Goal: Information Seeking & Learning: Learn about a topic

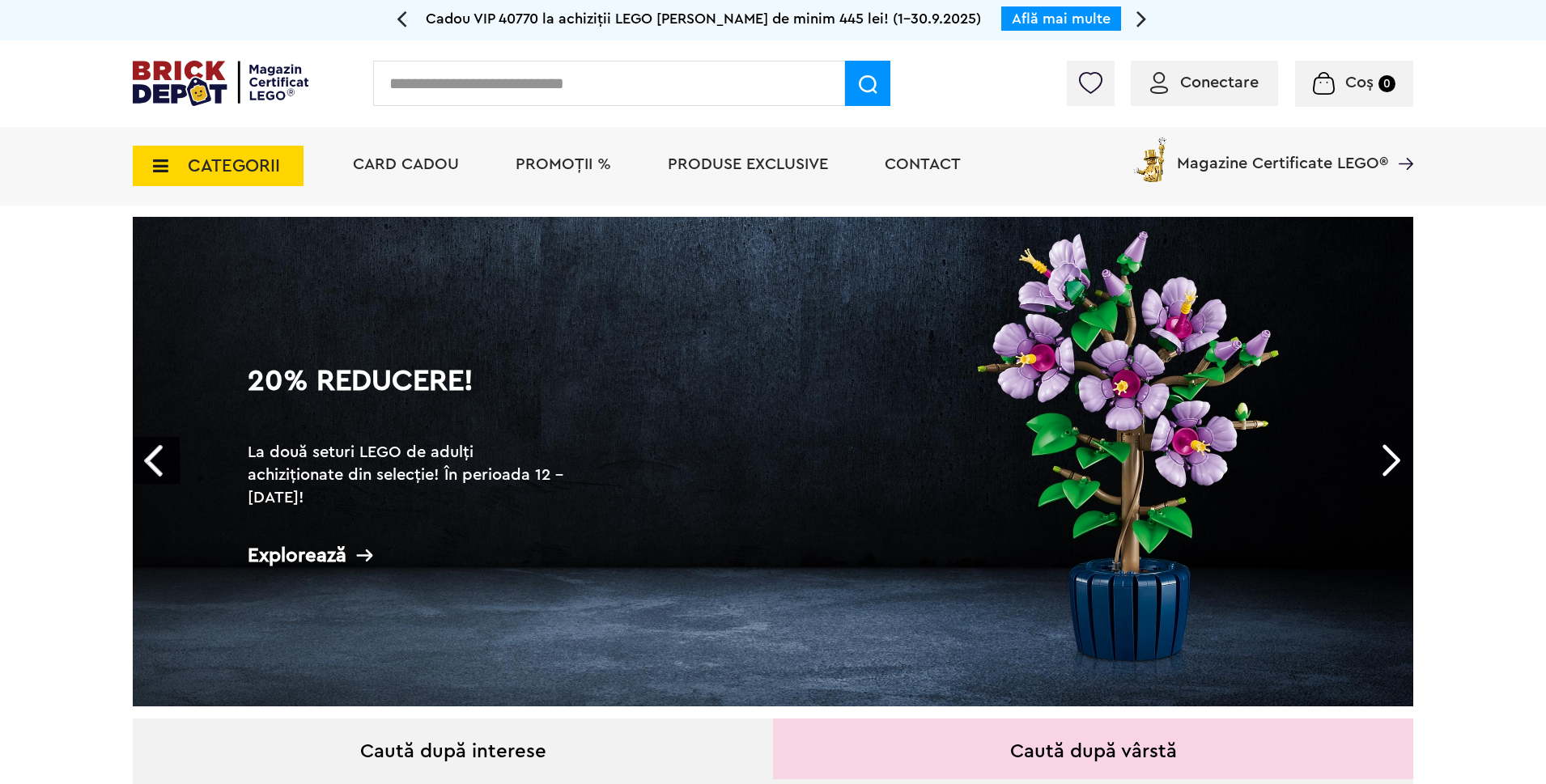
click at [208, 165] on span "CATEGORII" at bounding box center [234, 166] width 93 height 18
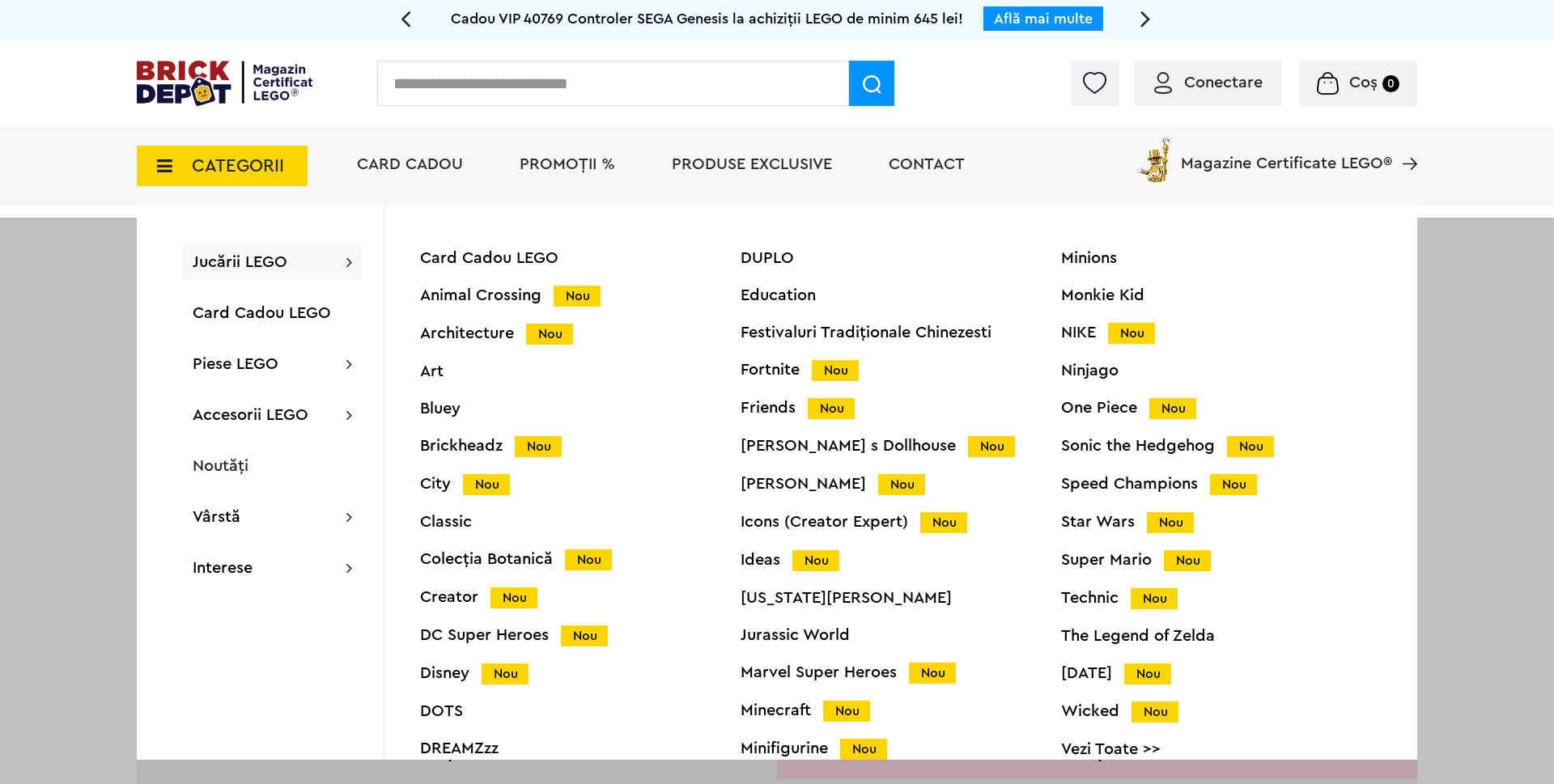
click at [1093, 598] on div "Technic Nou" at bounding box center [1221, 598] width 320 height 17
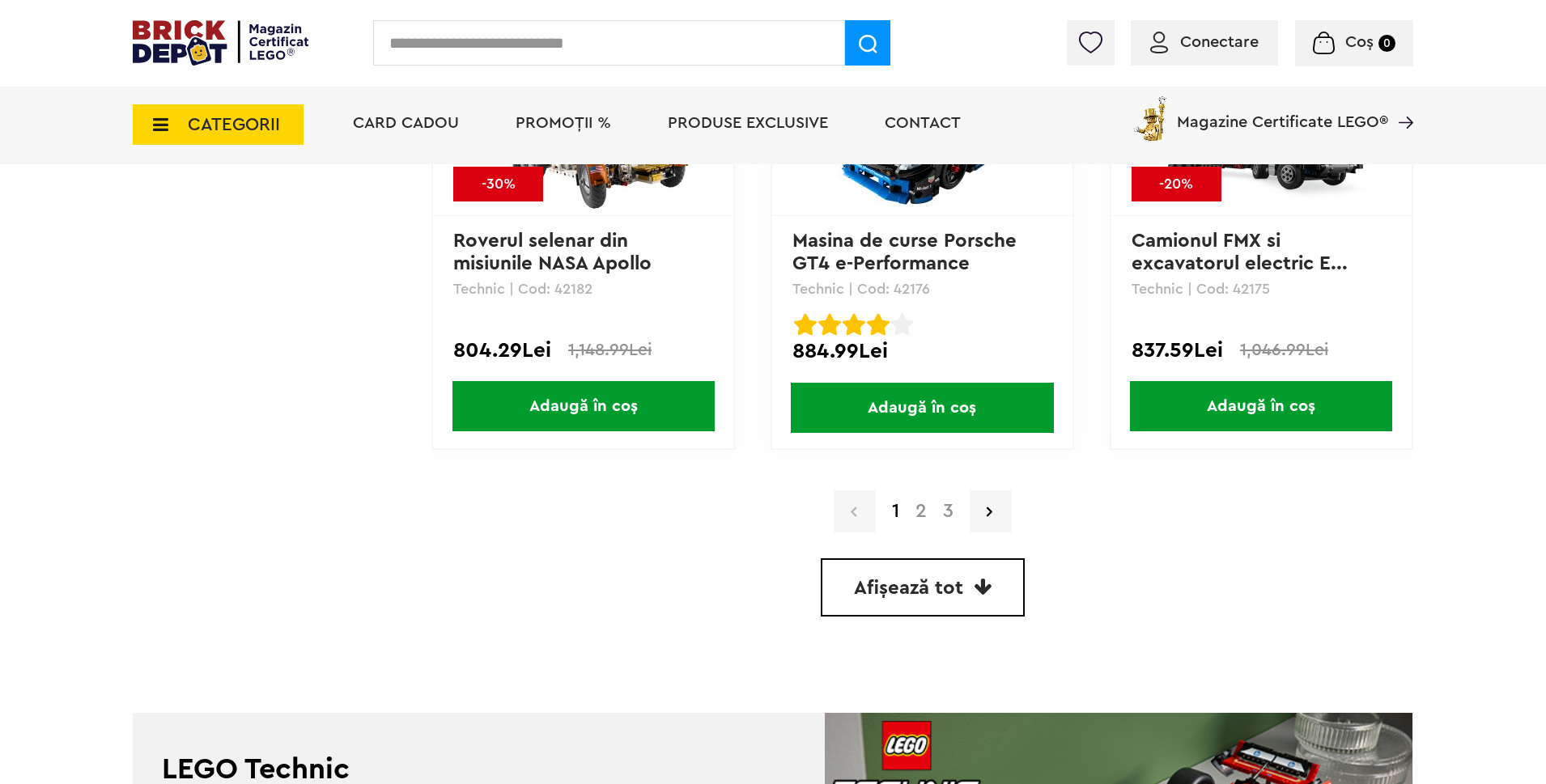
scroll to position [4636, 0]
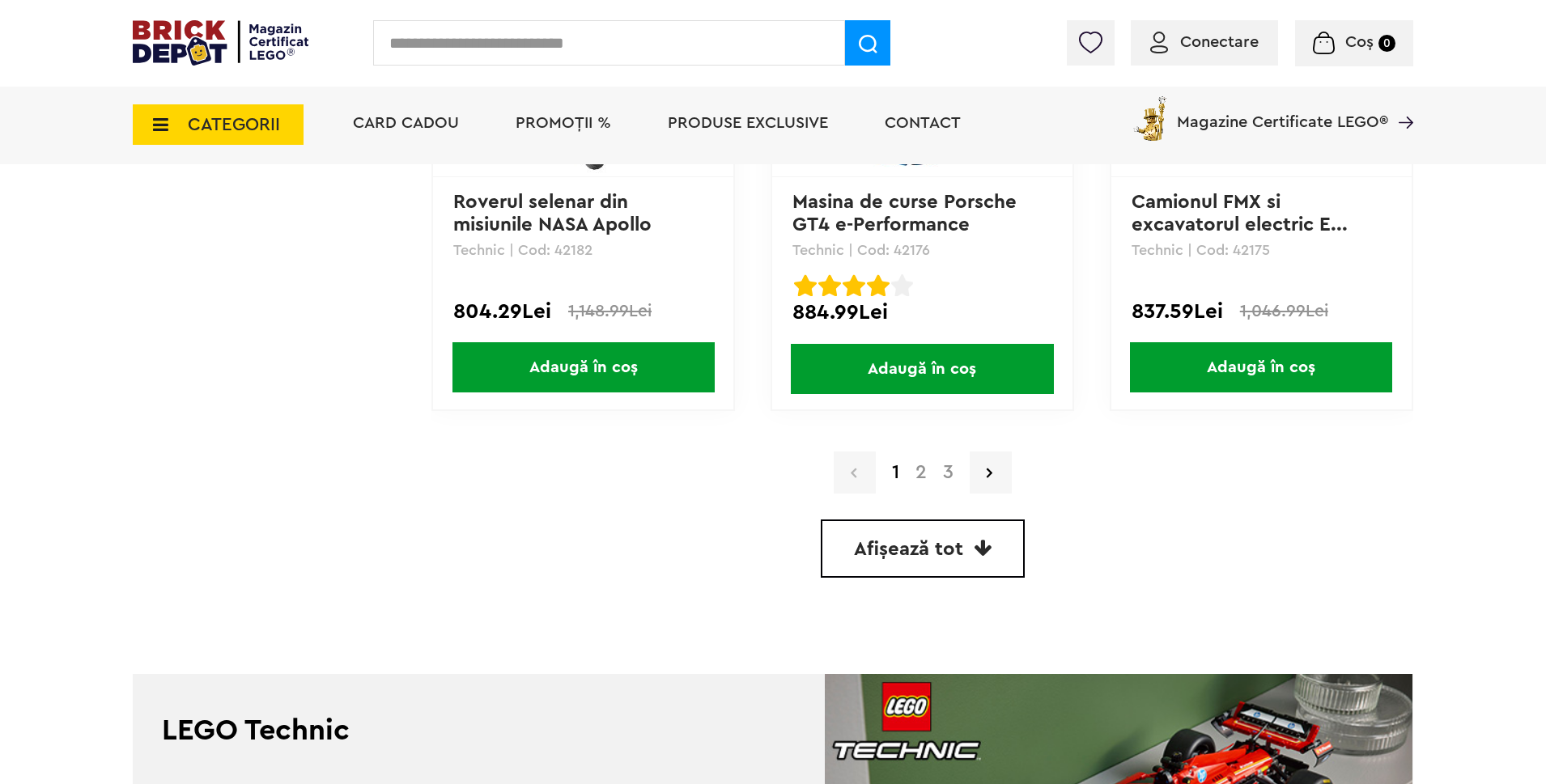
click at [921, 474] on link "2" at bounding box center [921, 472] width 27 height 19
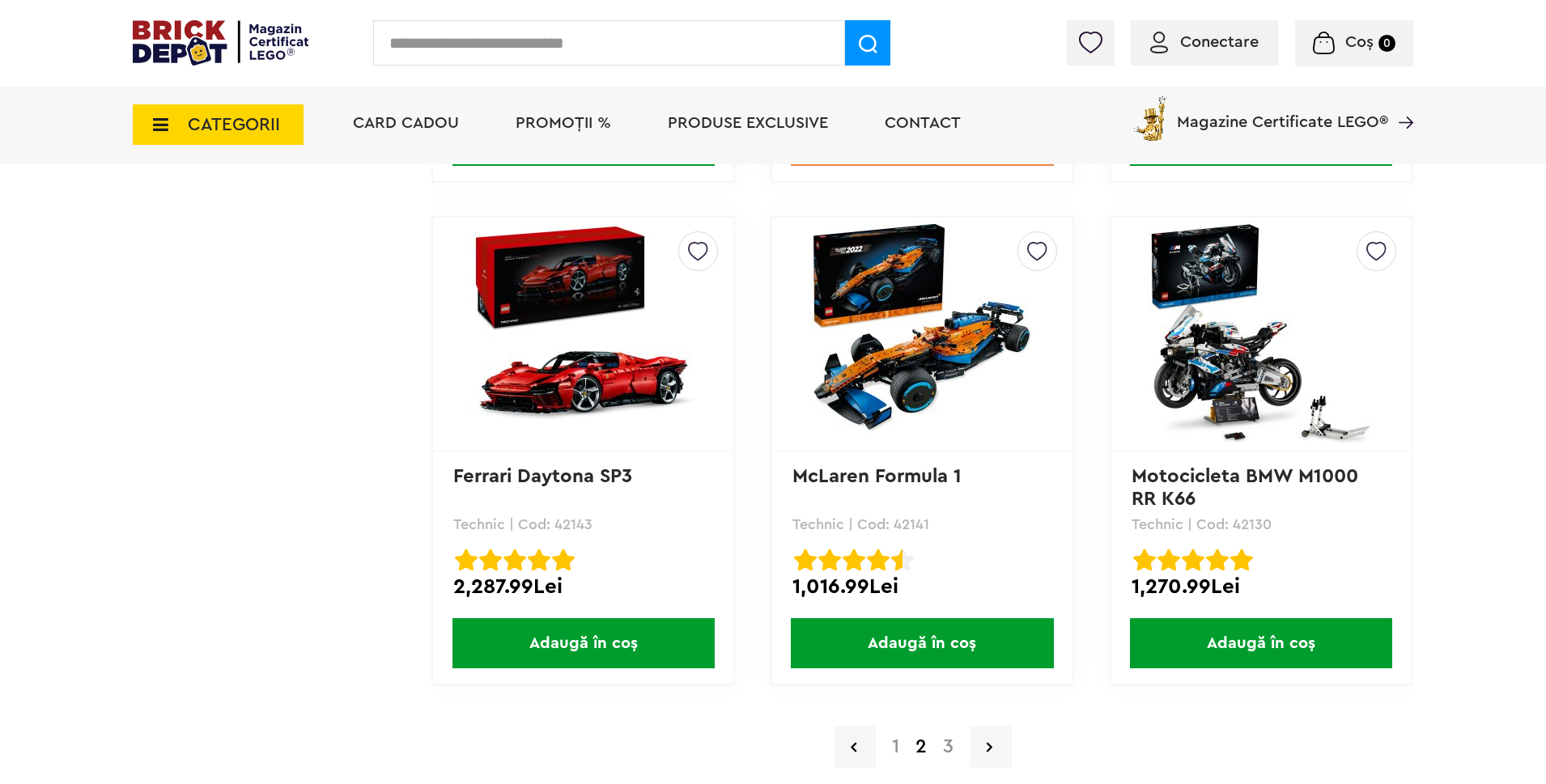
scroll to position [4449, 0]
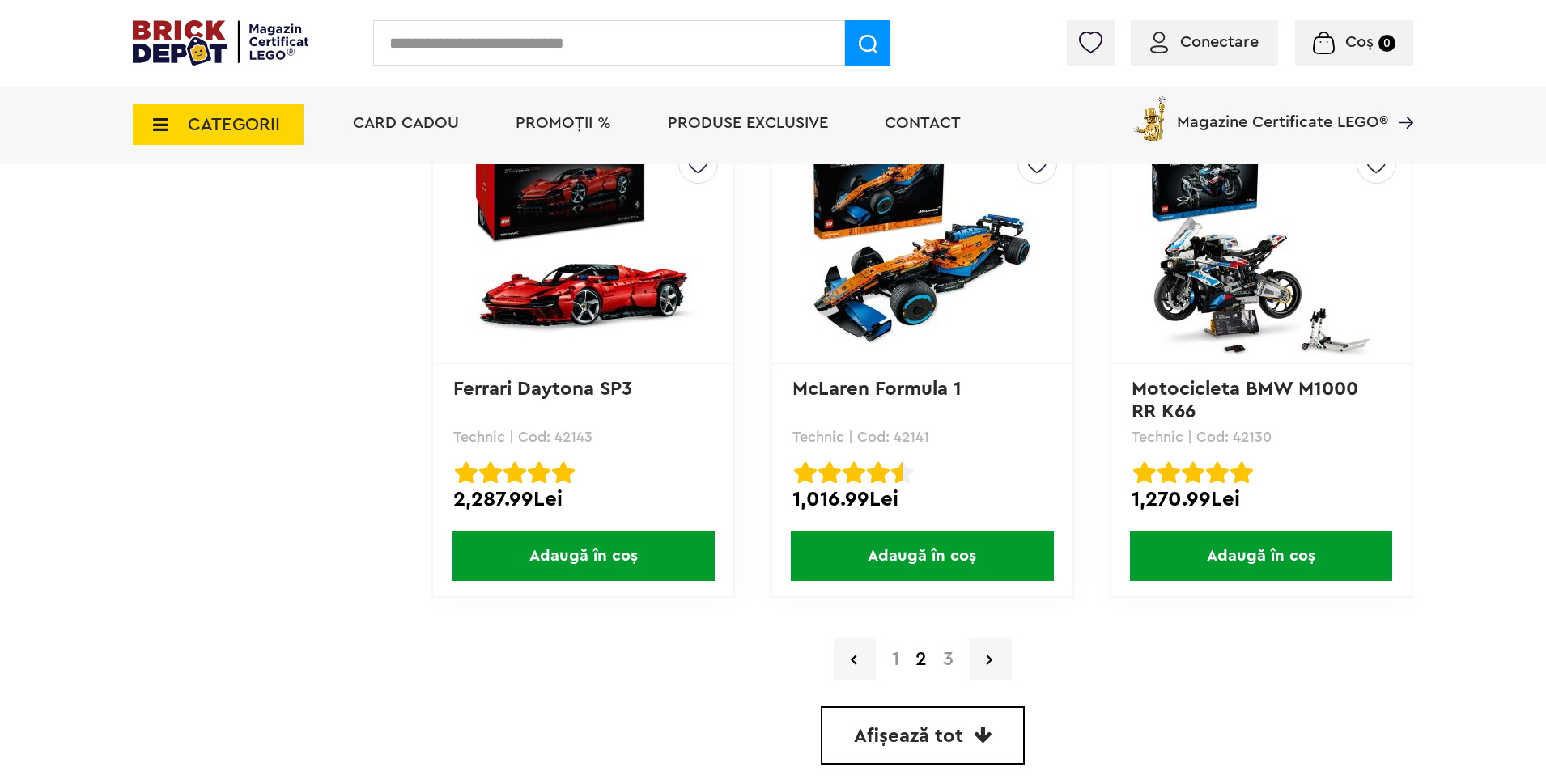
click at [947, 662] on link "3" at bounding box center [948, 659] width 26 height 19
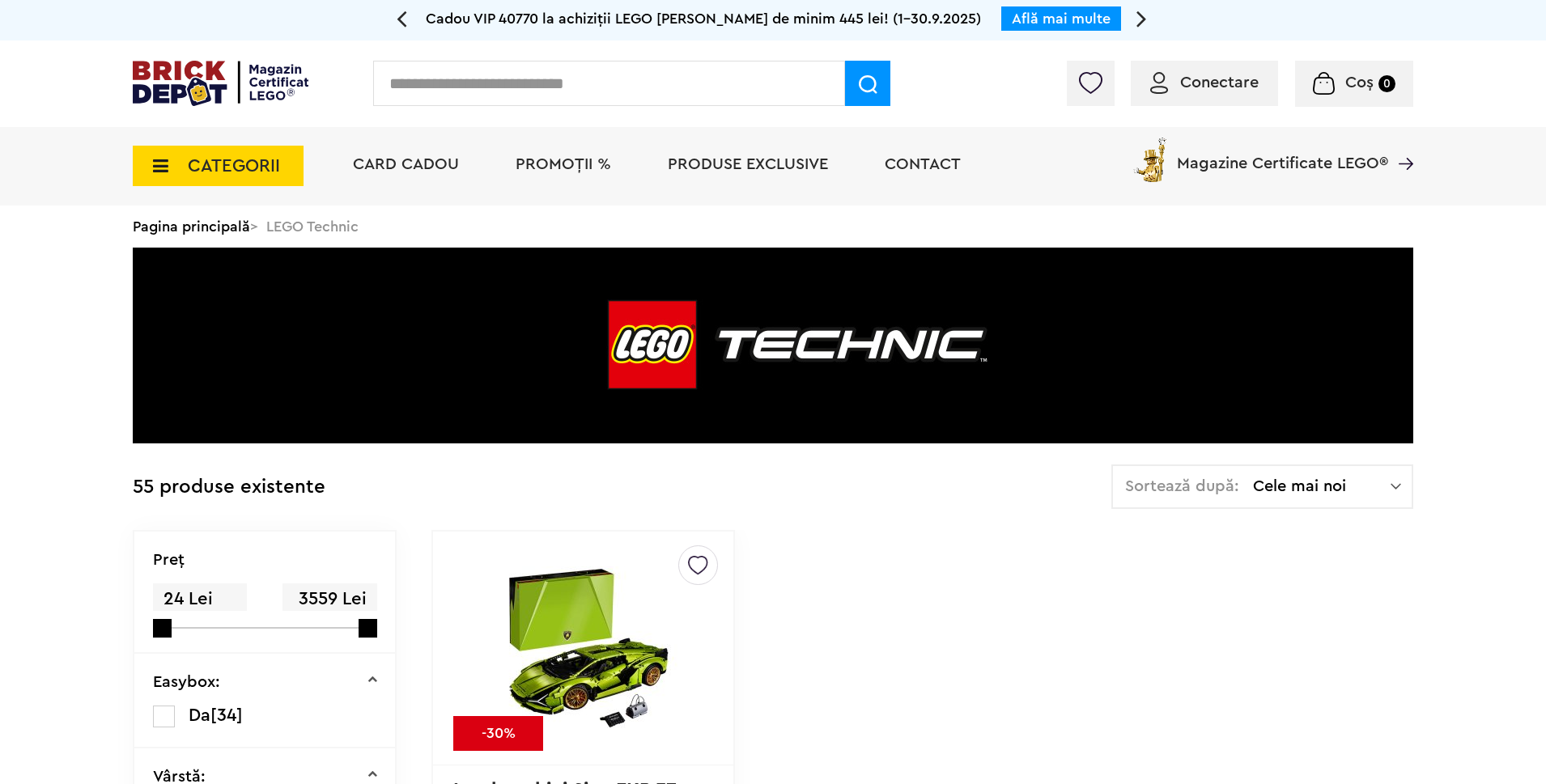
click at [213, 169] on span "CATEGORII" at bounding box center [234, 166] width 93 height 18
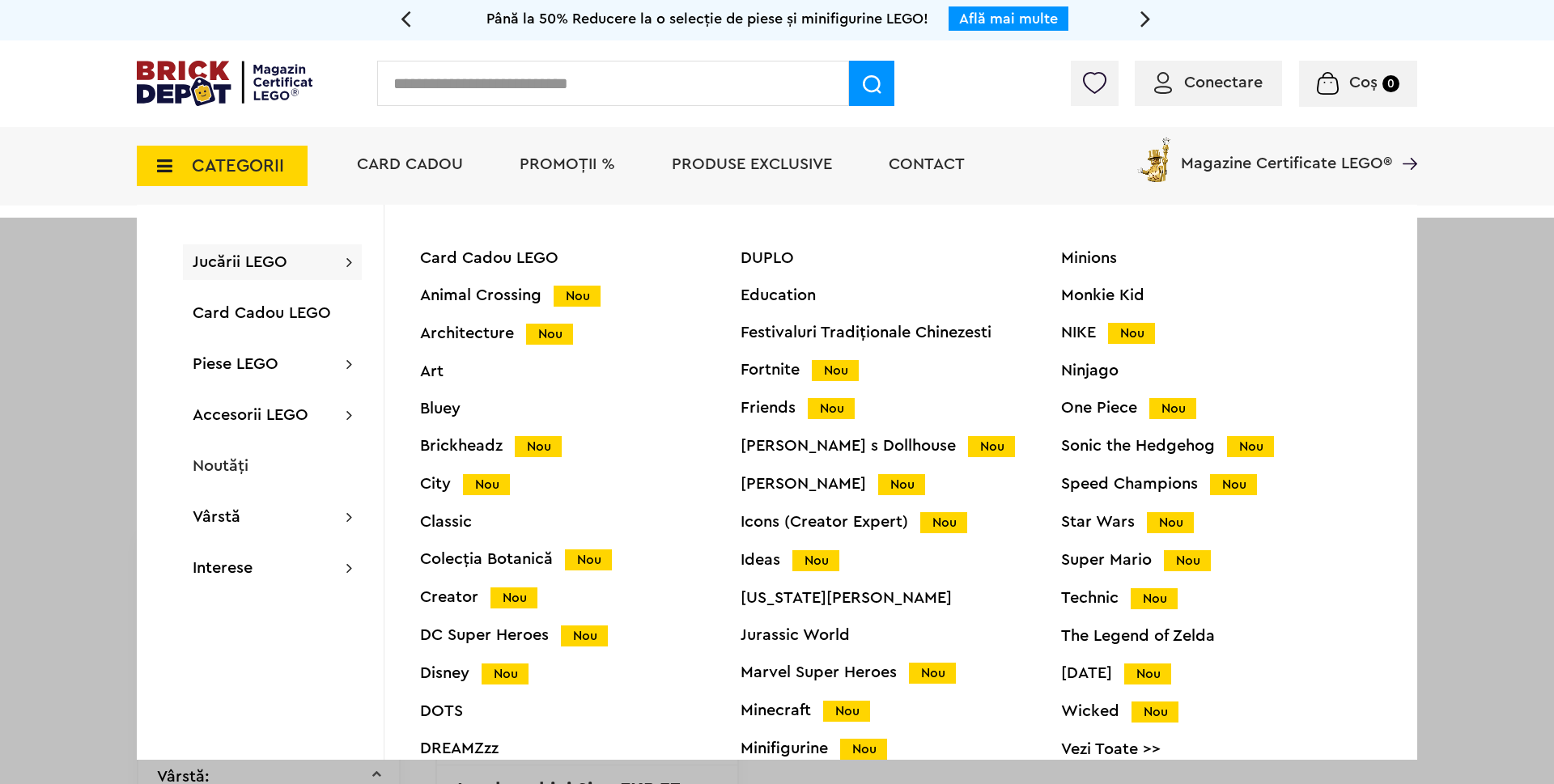
click at [1083, 525] on div "Star Wars Nou" at bounding box center [1221, 522] width 320 height 17
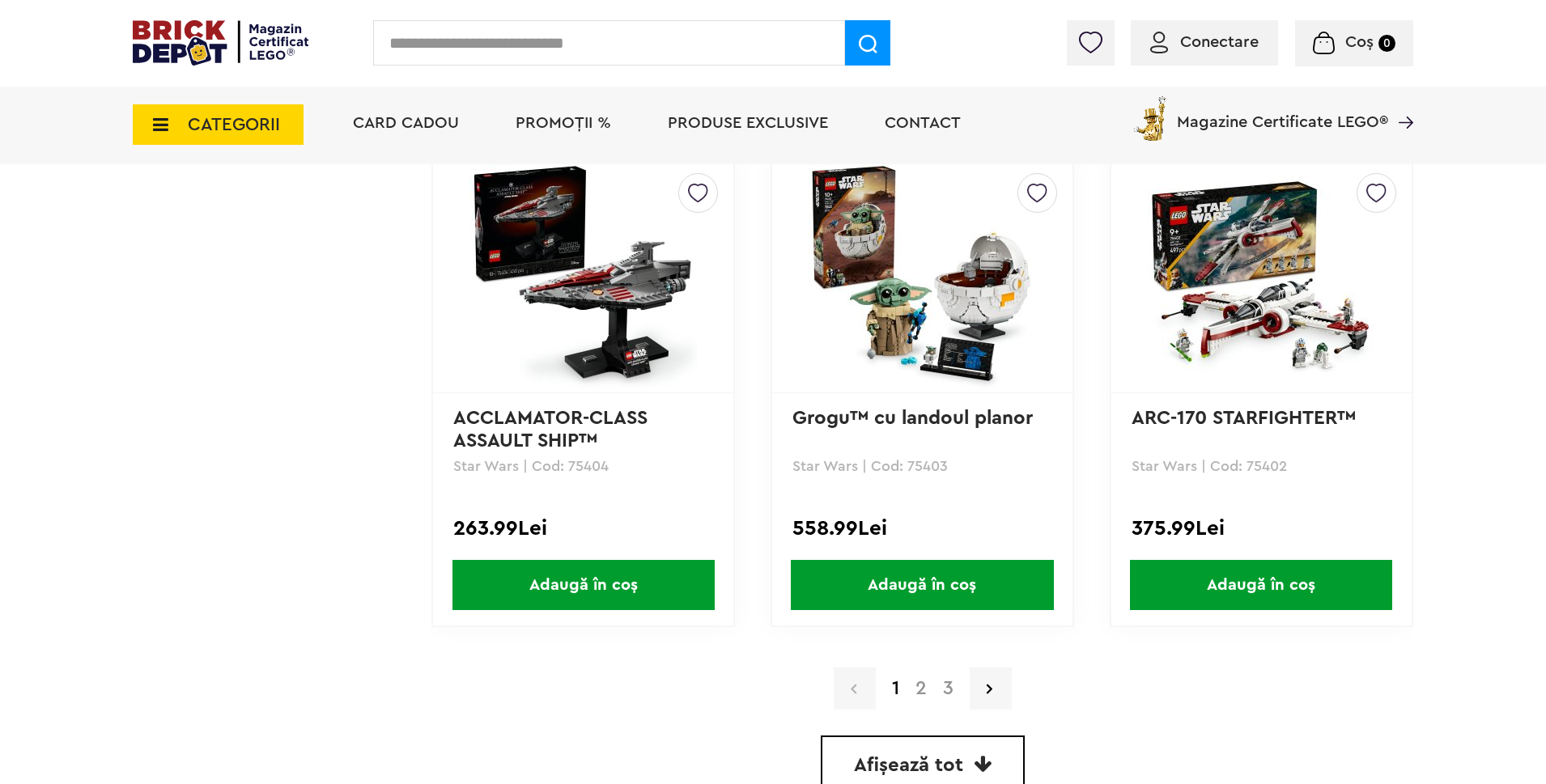
scroll to position [4449, 0]
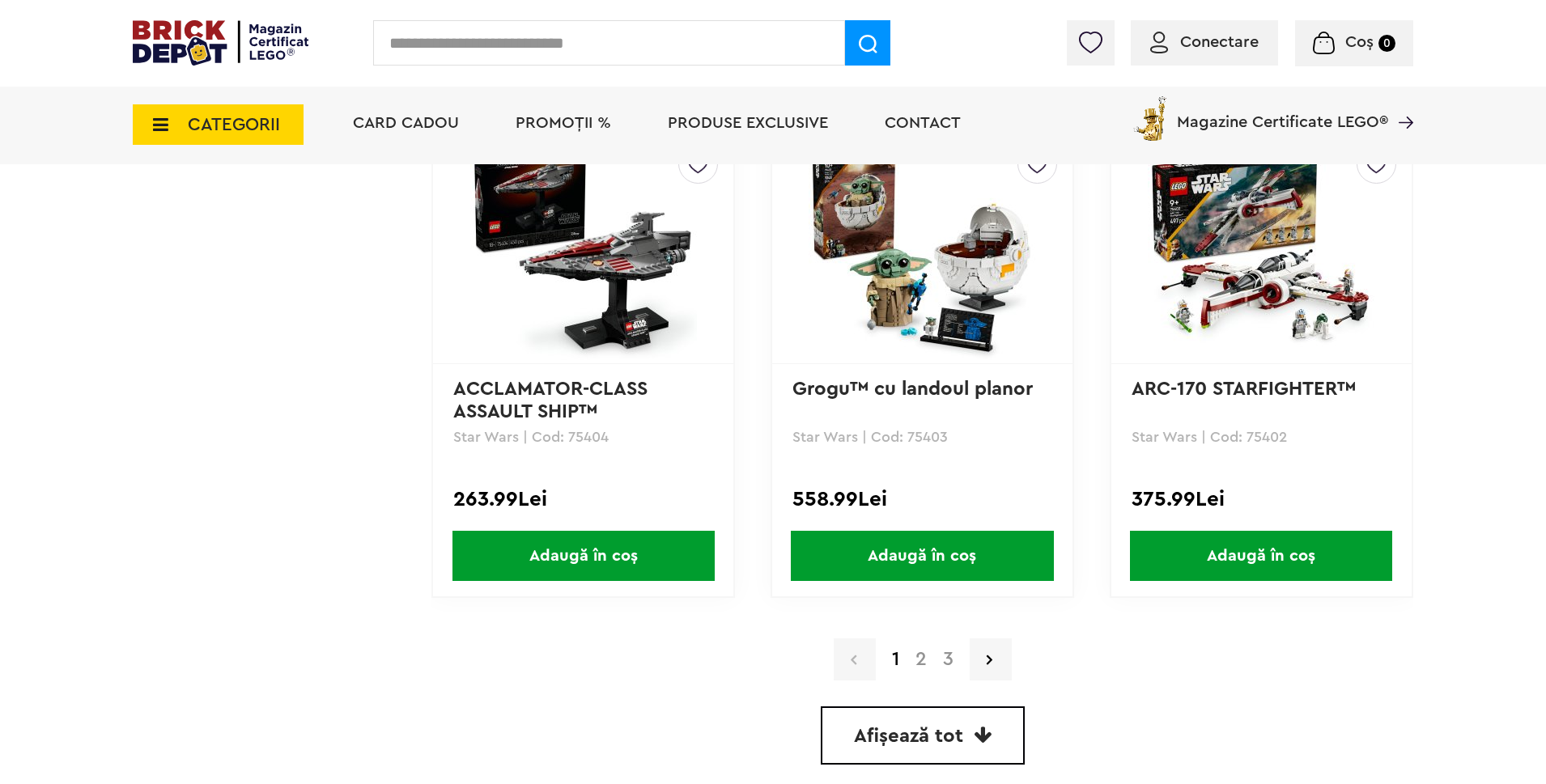
click at [922, 654] on link "2" at bounding box center [921, 659] width 27 height 19
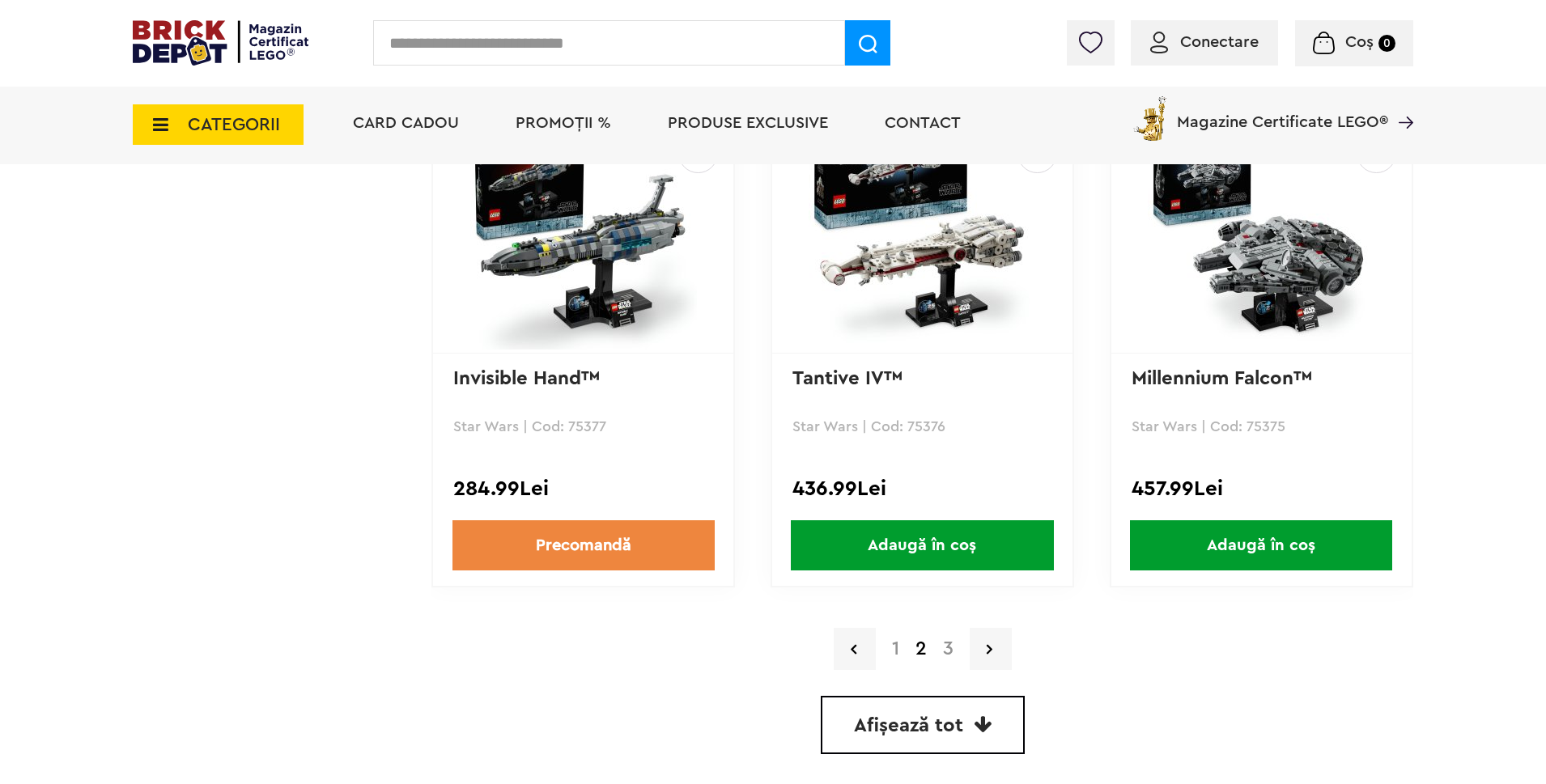
scroll to position [4571, 0]
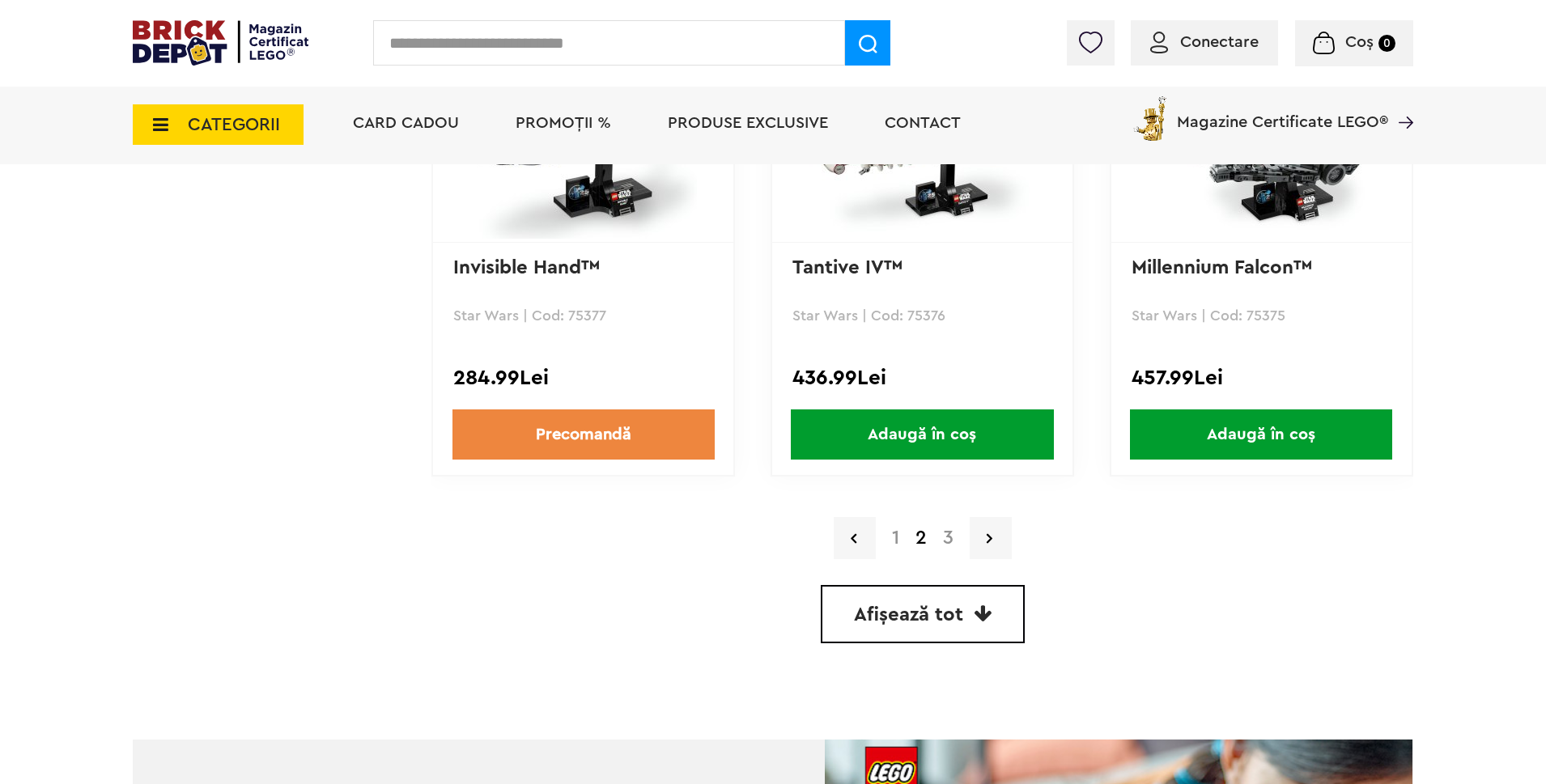
click at [947, 534] on link "3" at bounding box center [948, 537] width 26 height 19
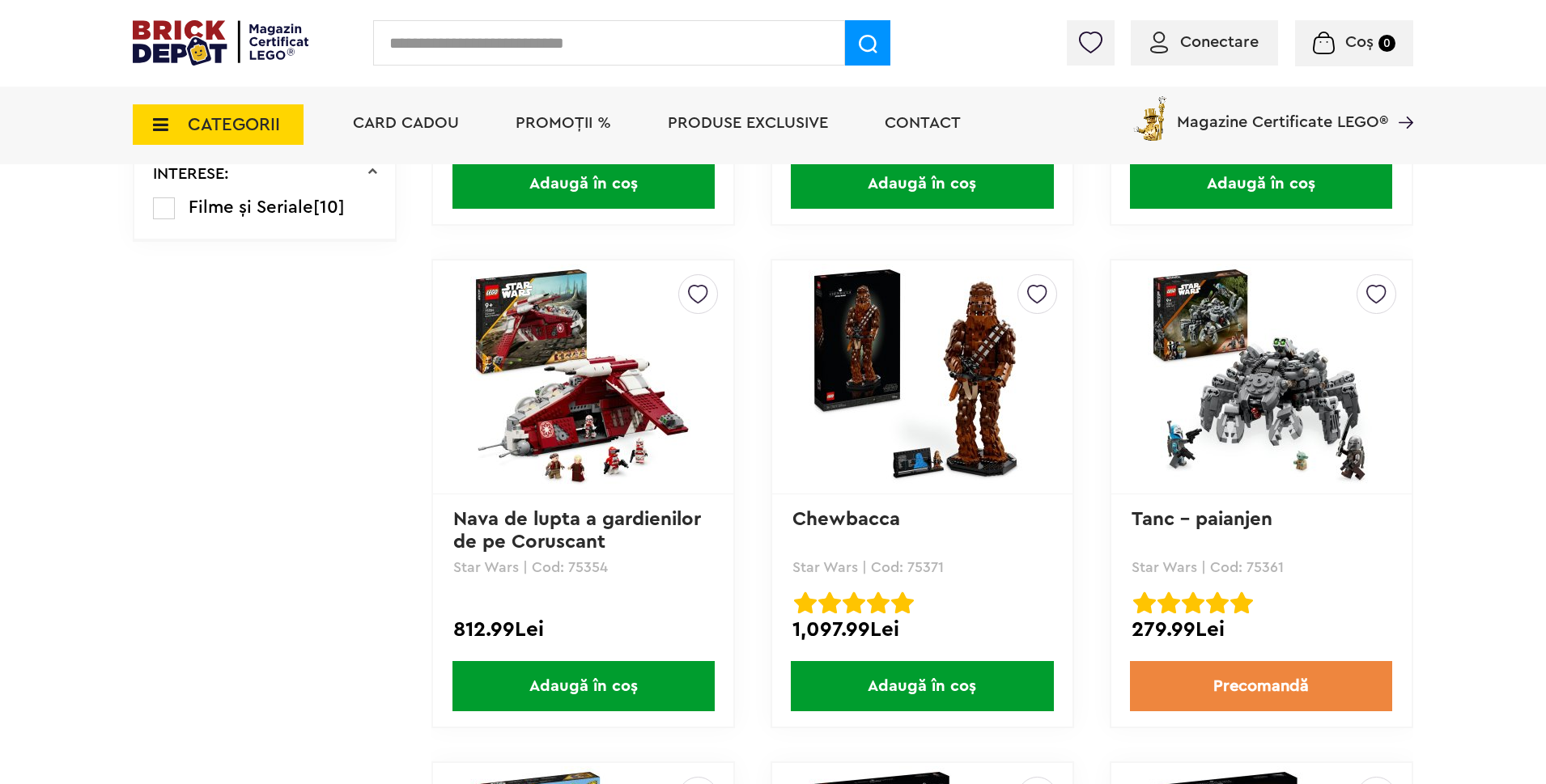
scroll to position [1294, 0]
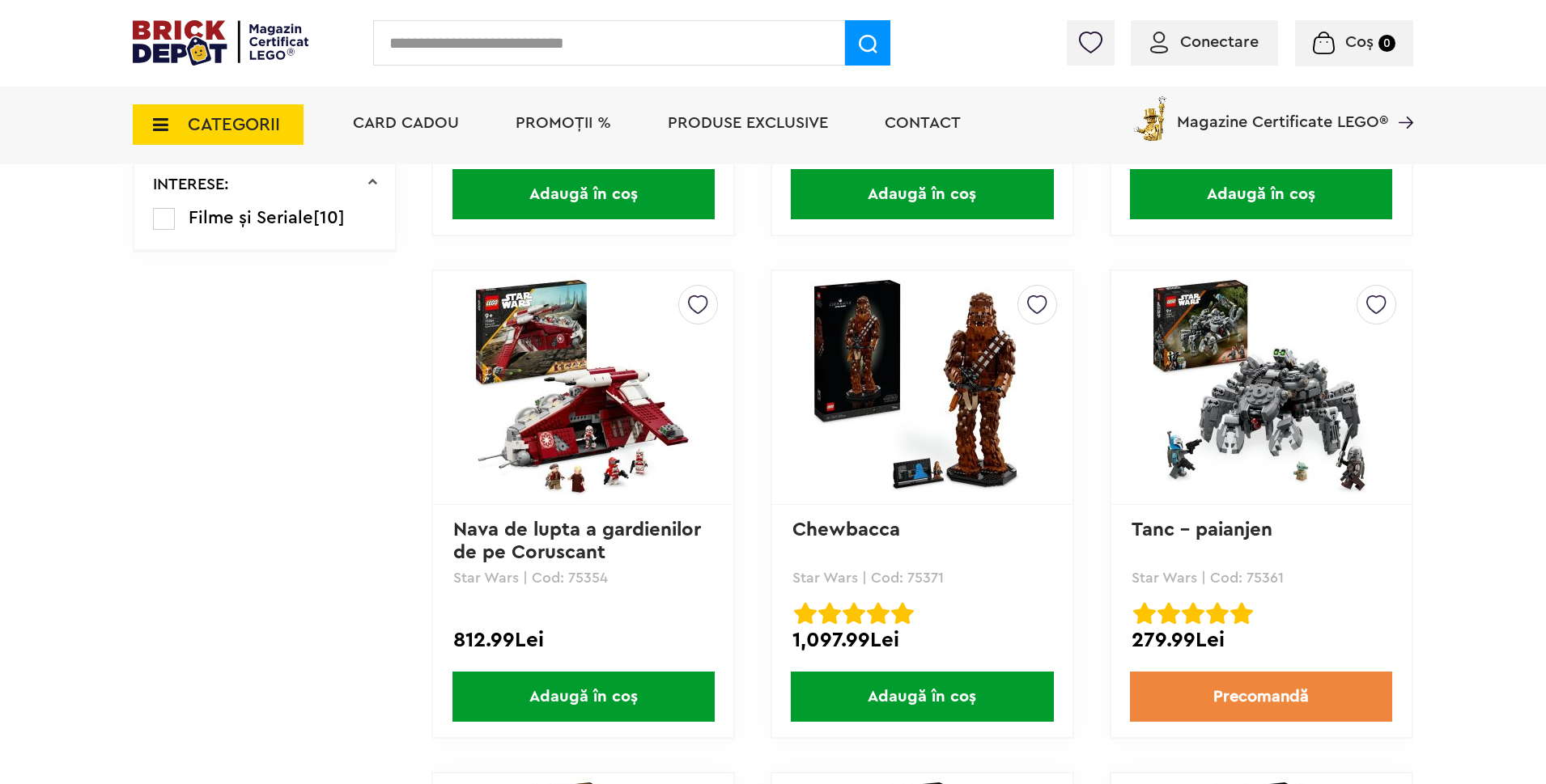
click at [591, 436] on img at bounding box center [584, 387] width 227 height 227
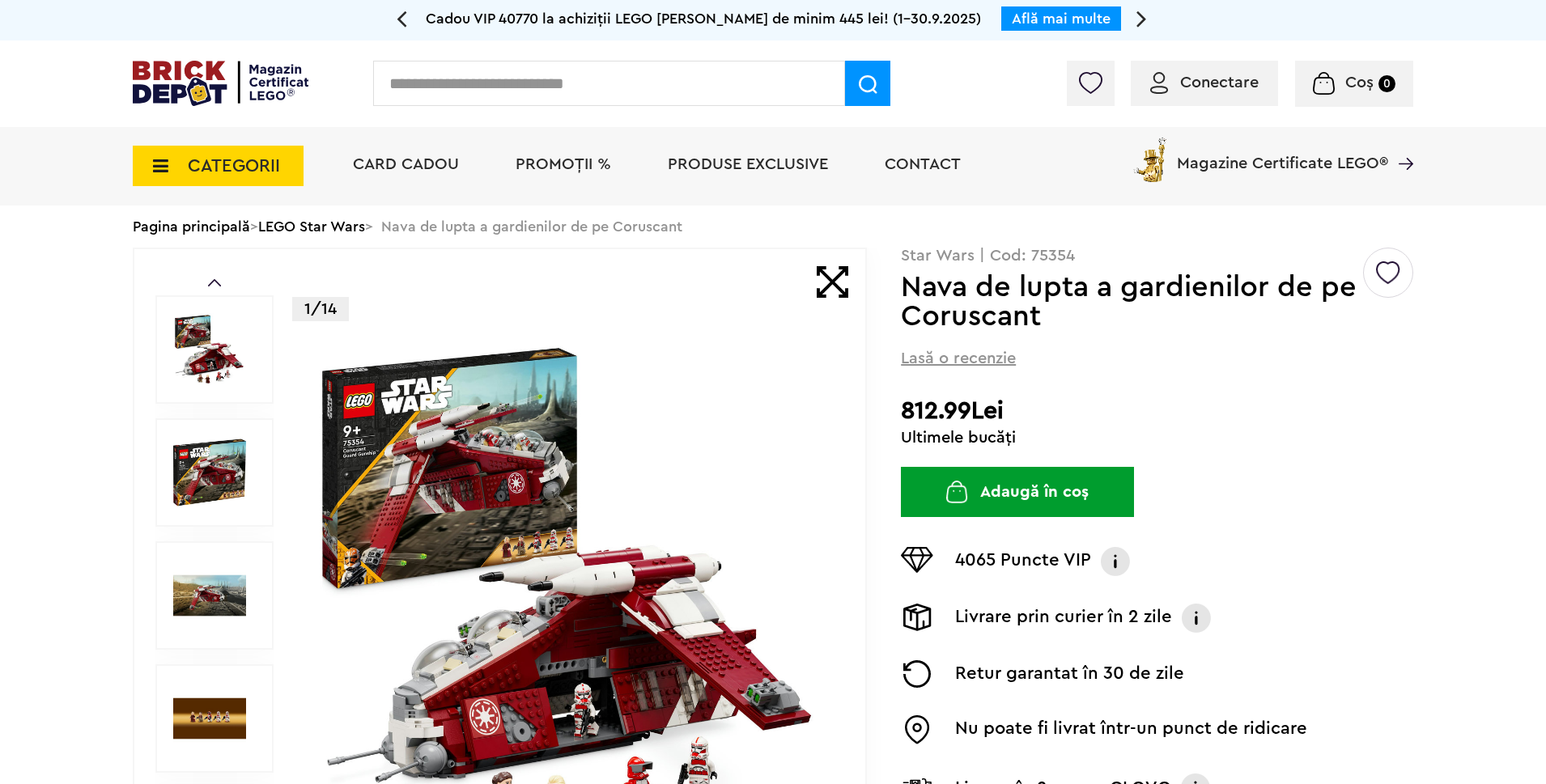
click at [216, 370] on img at bounding box center [210, 349] width 73 height 73
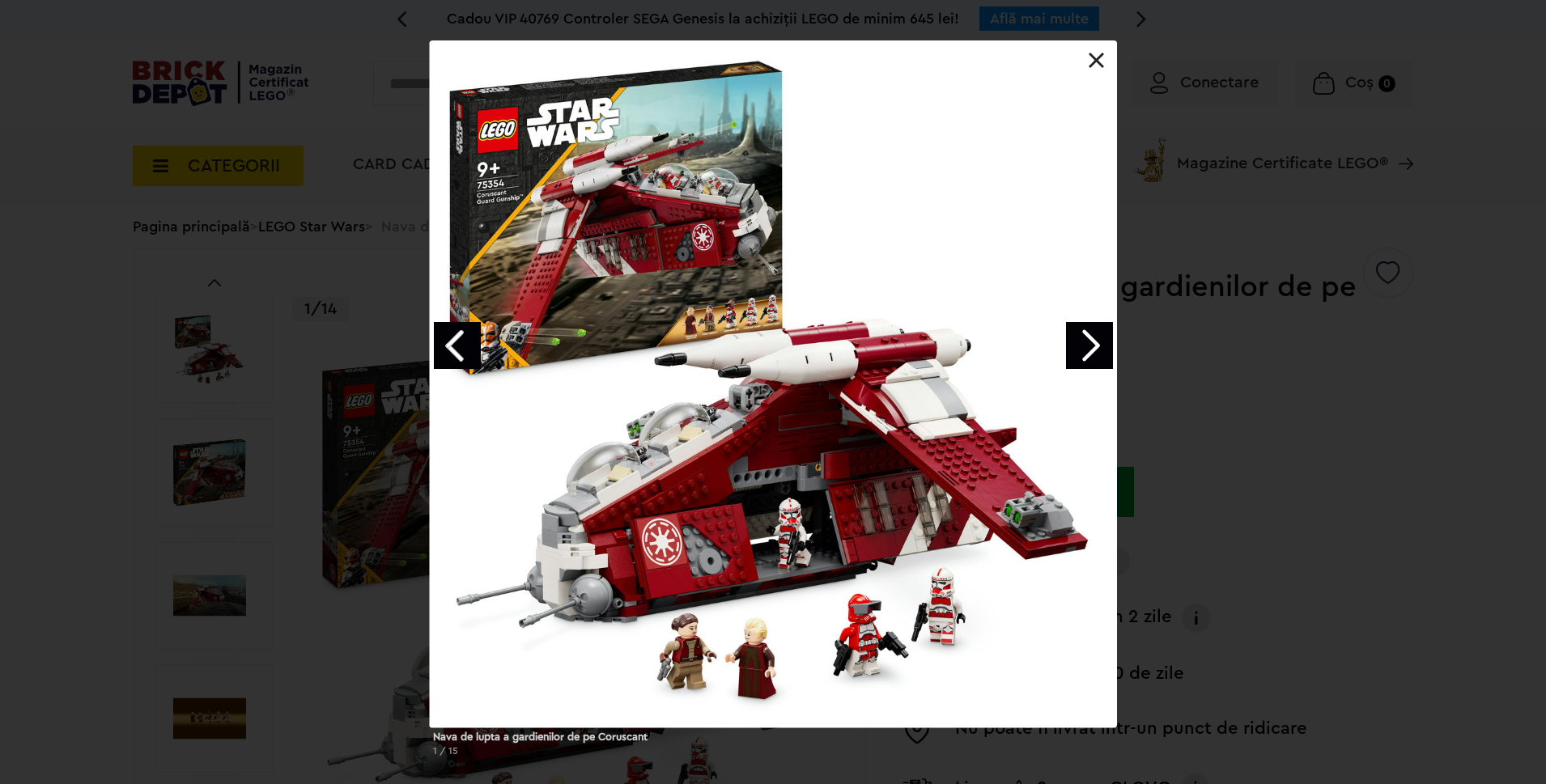
click at [1093, 57] on link at bounding box center [1097, 61] width 16 height 16
